Goal: Task Accomplishment & Management: Manage account settings

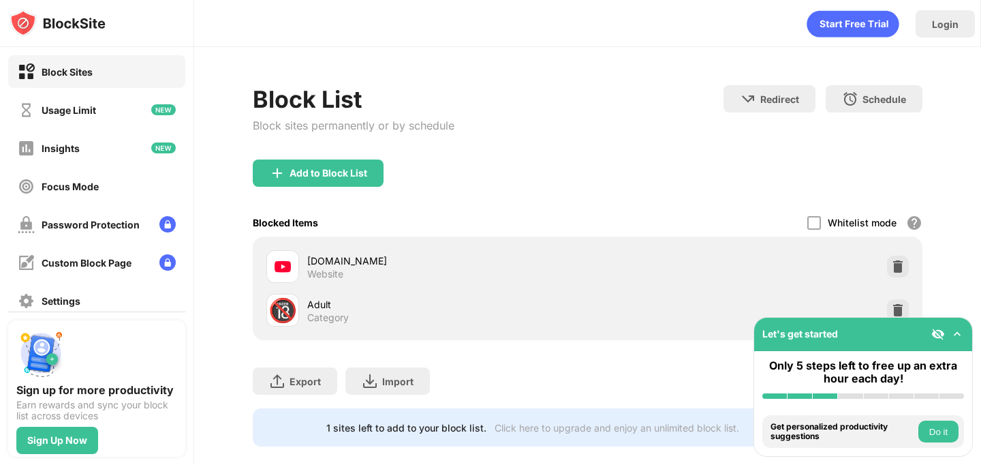
scroll to position [19, 0]
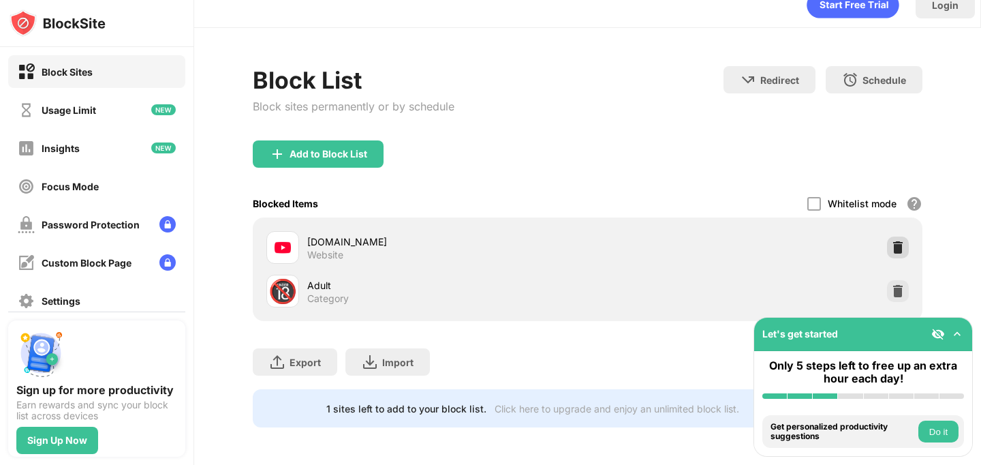
click at [902, 237] on div at bounding box center [898, 248] width 22 height 22
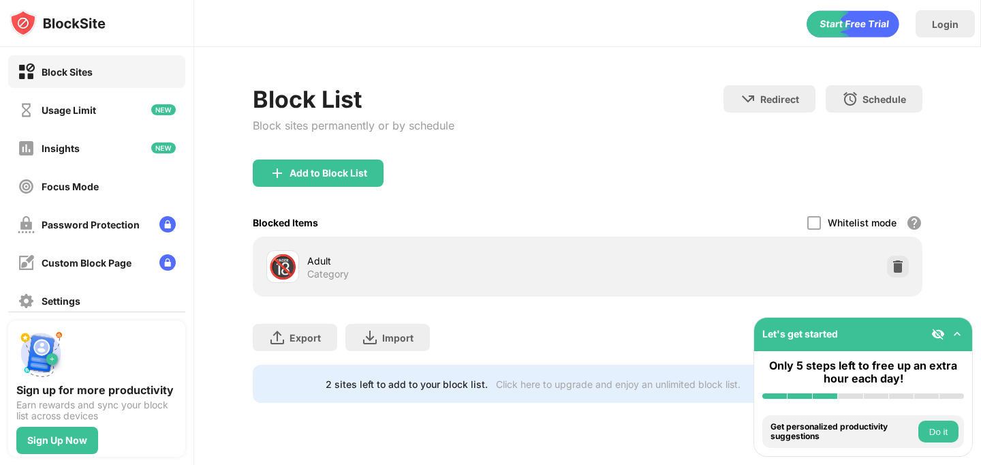
scroll to position [0, 0]
